Goal: Information Seeking & Learning: Learn about a topic

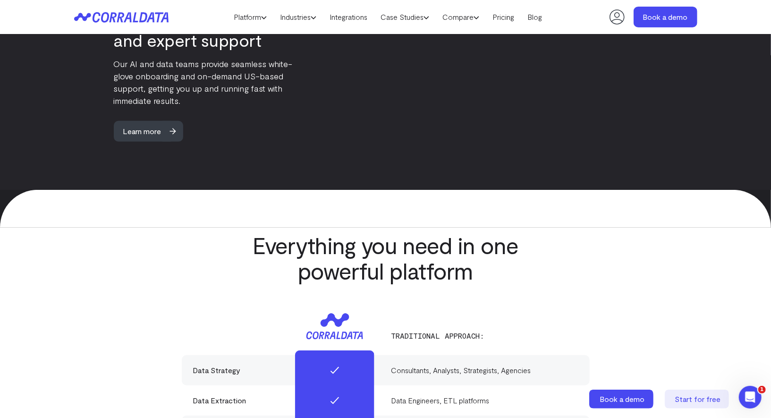
scroll to position [4025, 0]
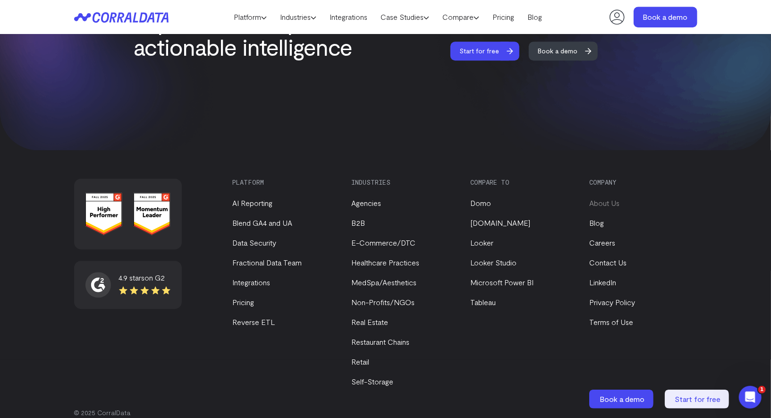
click at [604, 198] on link "About Us" at bounding box center [605, 202] width 30 height 9
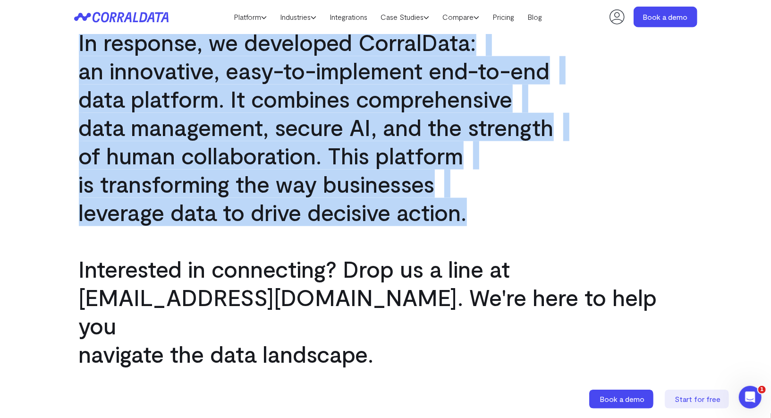
scroll to position [698, 0]
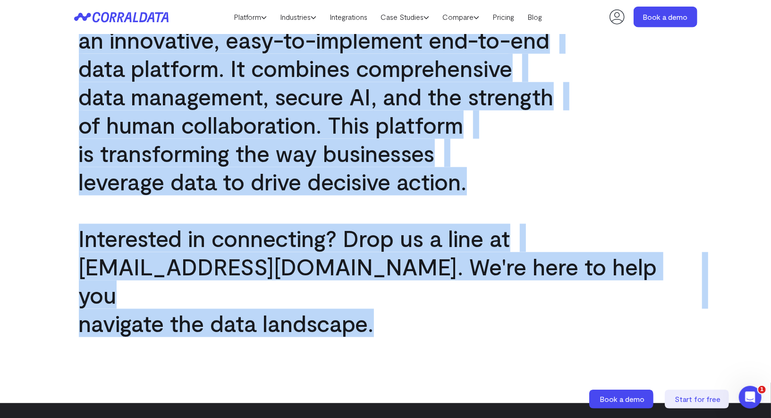
drag, startPoint x: 78, startPoint y: 132, endPoint x: 409, endPoint y: 296, distance: 369.2
copy div "At [GEOGRAPHIC_DATA], we are democratizing the AI revolution, anchored by a fun…"
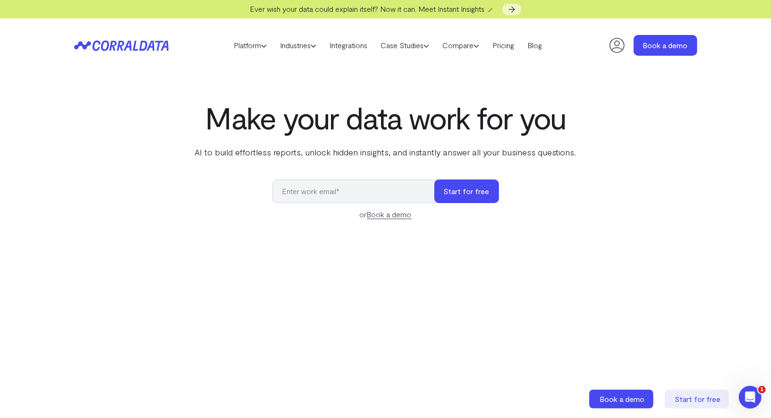
click at [617, 51] on icon at bounding box center [617, 45] width 19 height 19
